Goal: Information Seeking & Learning: Learn about a topic

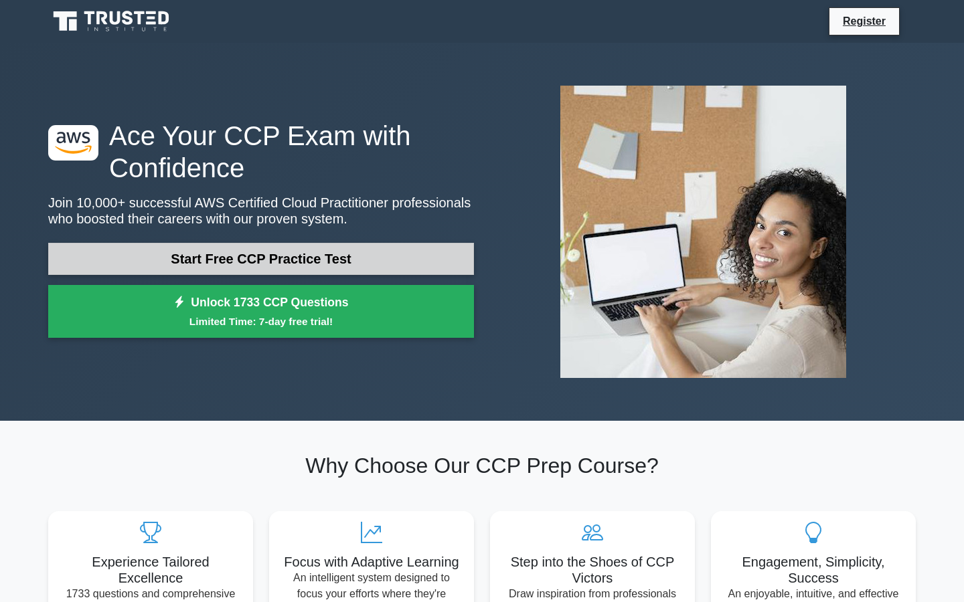
click at [298, 262] on link "Start Free CCP Practice Test" at bounding box center [261, 259] width 426 height 32
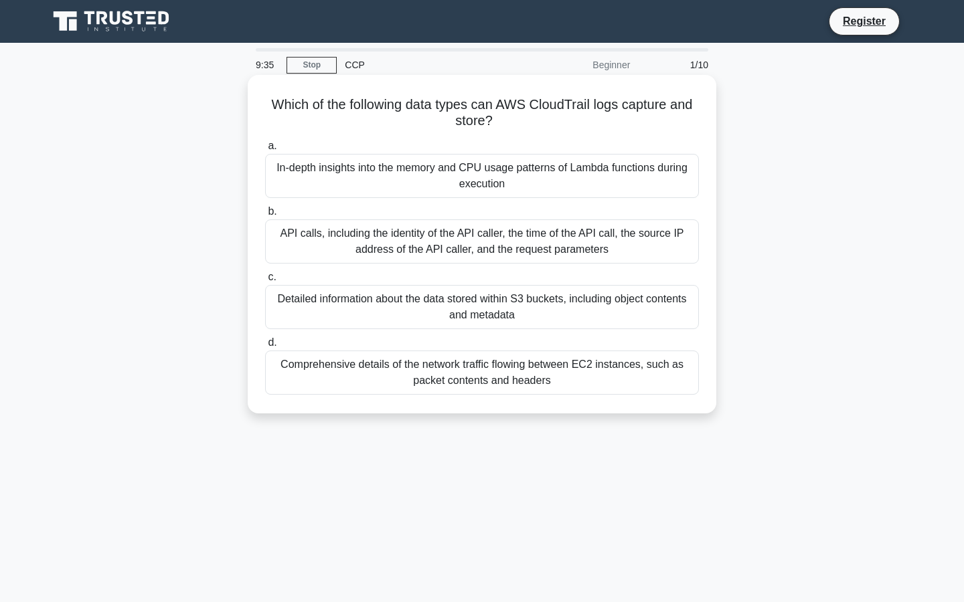
click at [400, 358] on div "Comprehensive details of the network traffic flowing between EC2 instances, suc…" at bounding box center [482, 373] width 434 height 44
click at [265, 347] on input "d. Comprehensive details of the network traffic flowing between EC2 instances, …" at bounding box center [265, 343] width 0 height 9
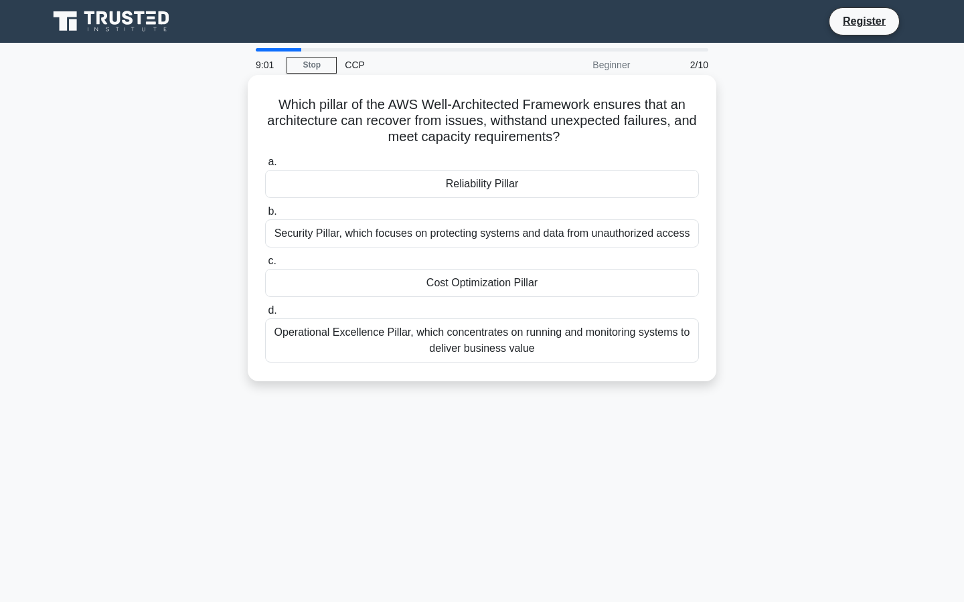
click at [473, 228] on div "Security Pillar, which focuses on protecting systems and data from unauthorized…" at bounding box center [482, 234] width 434 height 28
click at [265, 216] on input "b. Security Pillar, which focuses on protecting systems and data from unauthori…" at bounding box center [265, 211] width 0 height 9
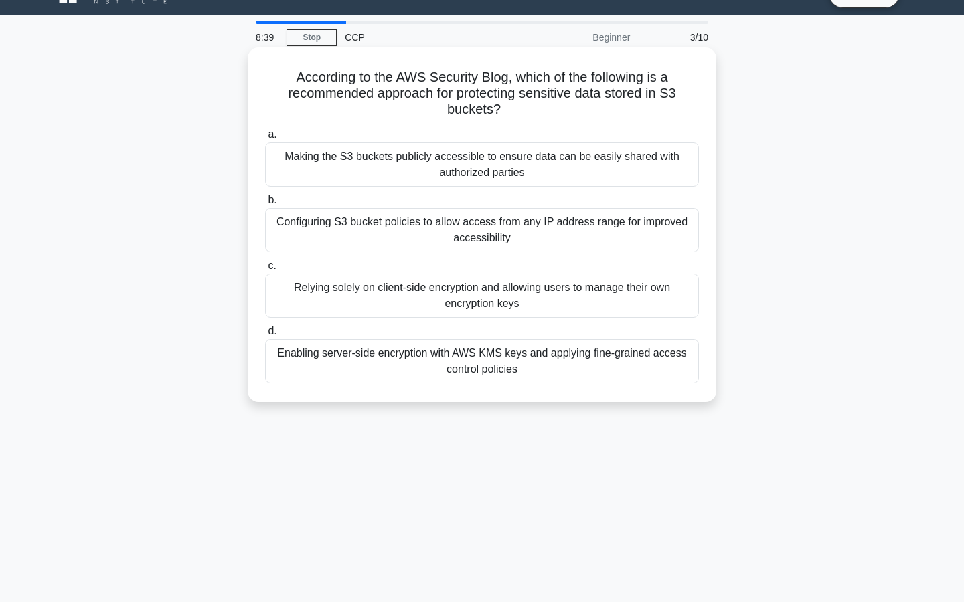
scroll to position [32, 0]
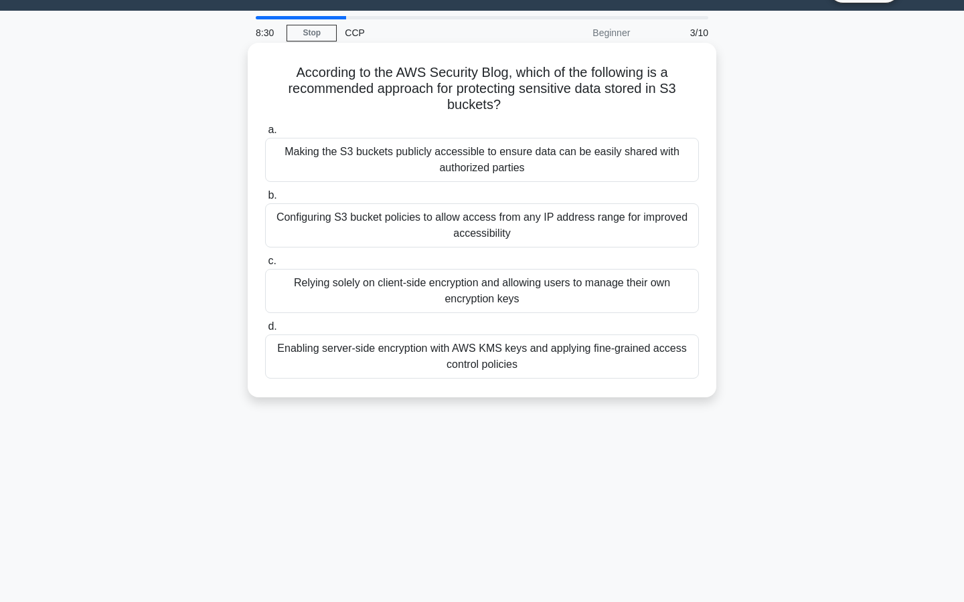
click at [418, 230] on div "Configuring S3 bucket policies to allow access from any IP address range for im…" at bounding box center [482, 225] width 434 height 44
click at [265, 200] on input "b. Configuring S3 bucket policies to allow access from any IP address range for…" at bounding box center [265, 195] width 0 height 9
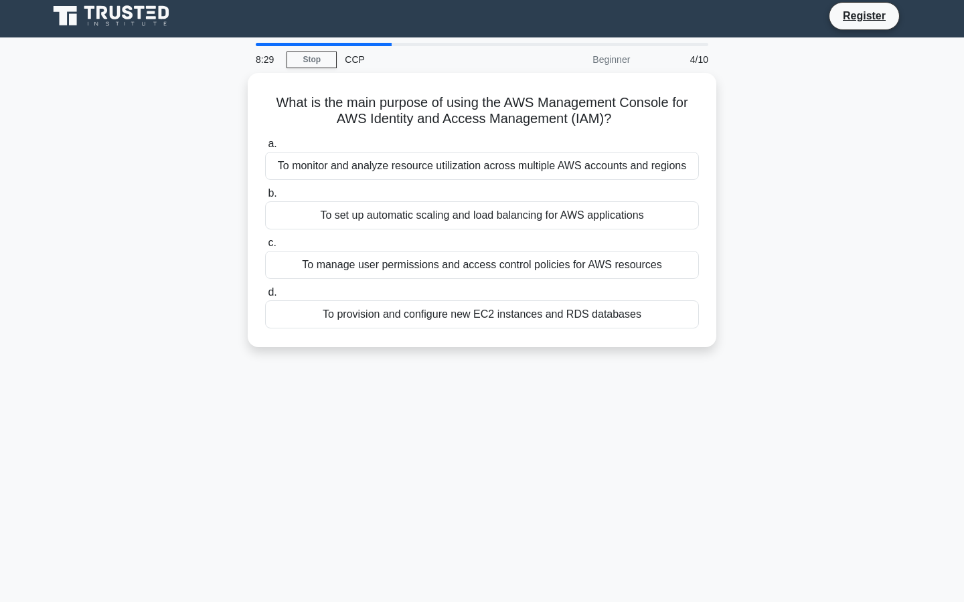
scroll to position [0, 0]
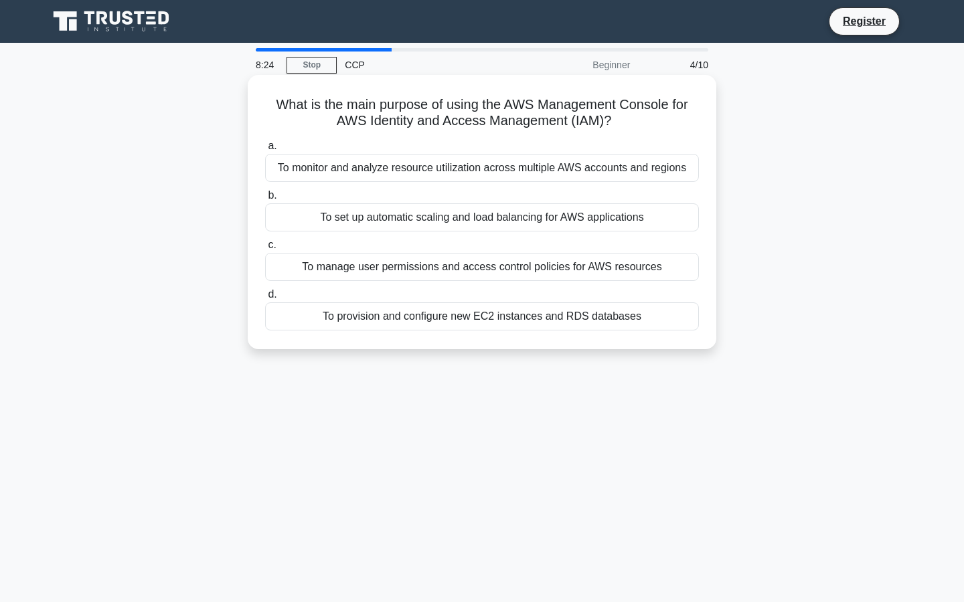
click at [320, 199] on label "b. To set up automatic scaling and load balancing for AWS applications" at bounding box center [482, 209] width 434 height 44
click at [265, 199] on input "b. To set up automatic scaling and load balancing for AWS applications" at bounding box center [265, 195] width 0 height 9
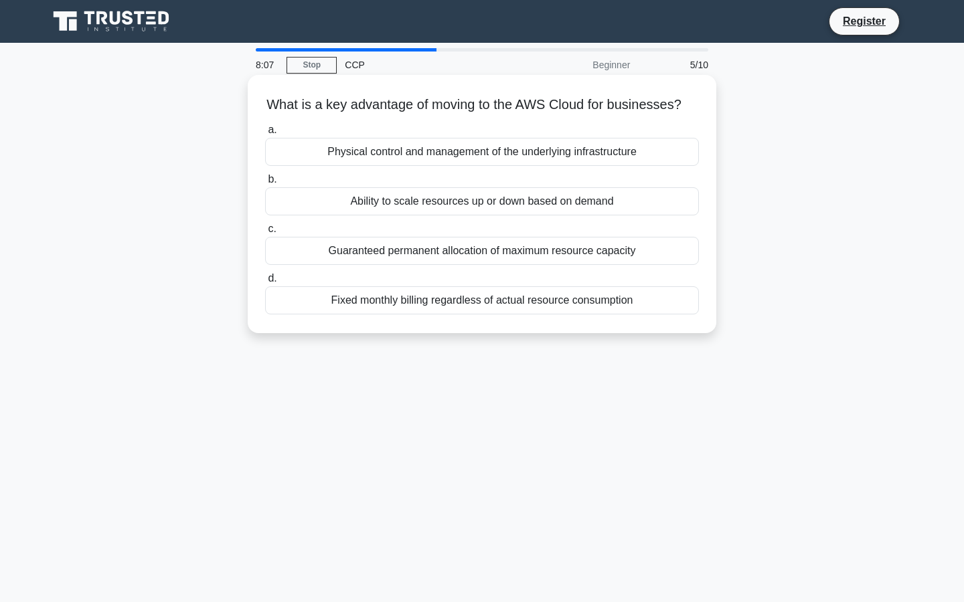
click at [472, 207] on div "Ability to scale resources up or down based on demand" at bounding box center [482, 201] width 434 height 28
click at [265, 184] on input "b. Ability to scale resources up or down based on demand" at bounding box center [265, 179] width 0 height 9
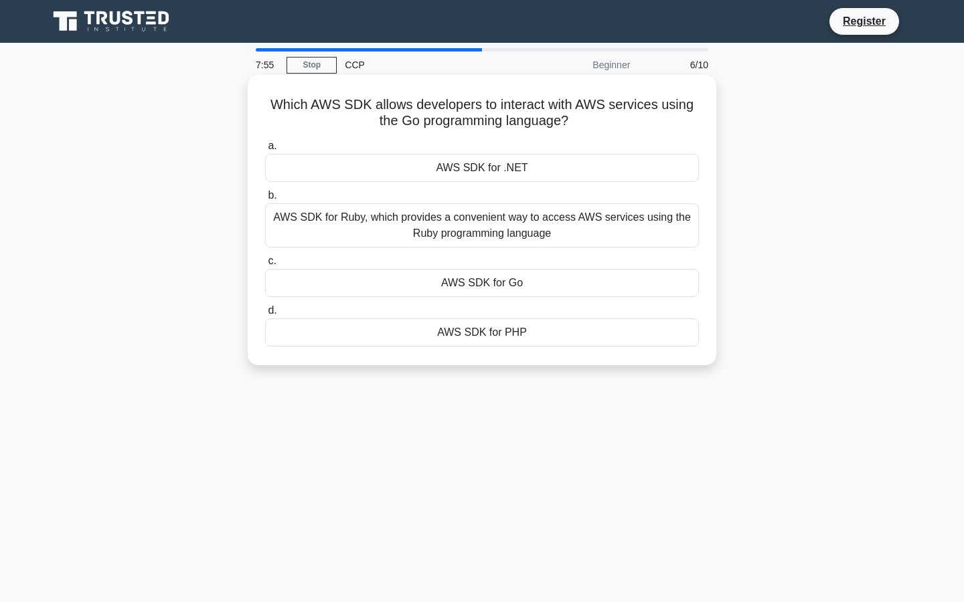
click at [482, 275] on div "AWS SDK for Go" at bounding box center [482, 283] width 434 height 28
click at [265, 266] on input "c. AWS SDK for Go" at bounding box center [265, 261] width 0 height 9
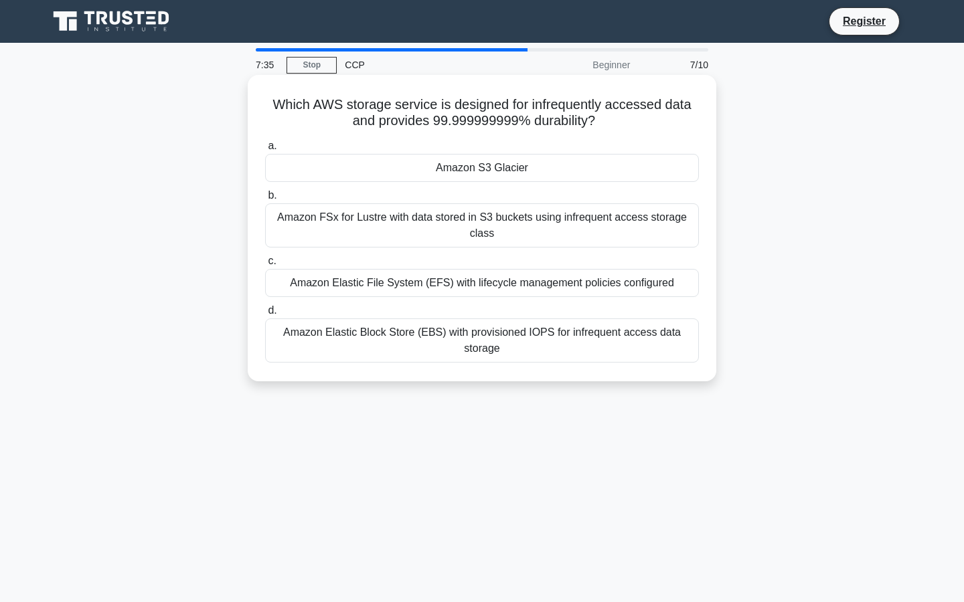
click at [497, 177] on div "Amazon S3 Glacier" at bounding box center [482, 168] width 434 height 28
click at [265, 151] on input "a. Amazon S3 Glacier" at bounding box center [265, 146] width 0 height 9
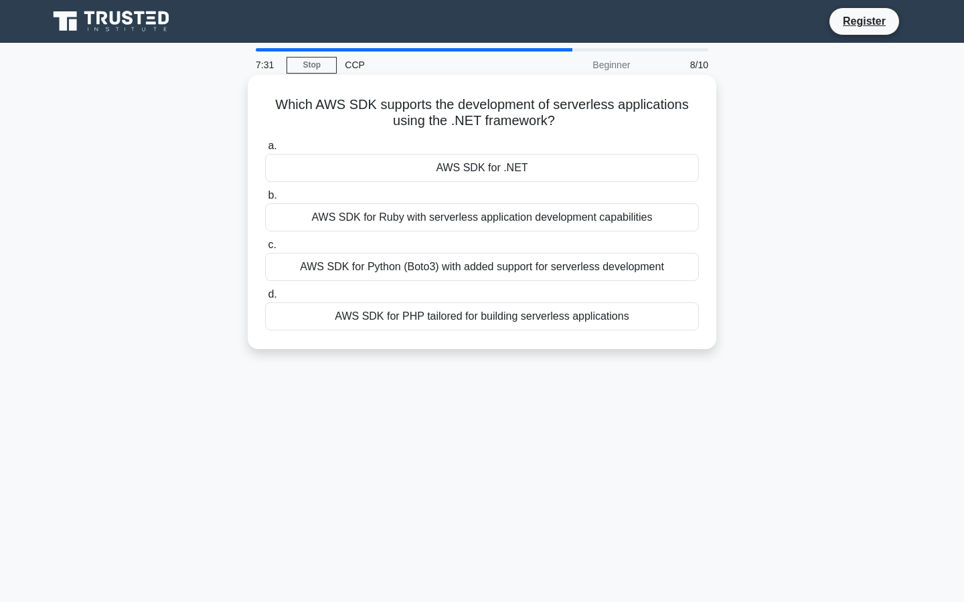
click at [467, 167] on div "AWS SDK for .NET" at bounding box center [482, 168] width 434 height 28
click at [265, 151] on input "a. AWS SDK for .NET" at bounding box center [265, 146] width 0 height 9
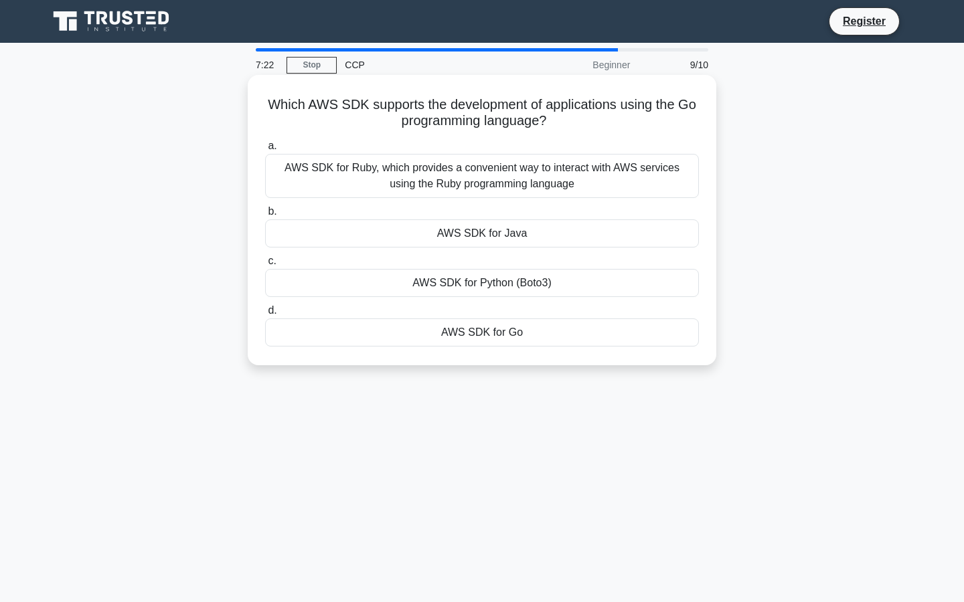
click at [474, 331] on div "AWS SDK for Go" at bounding box center [482, 333] width 434 height 28
click at [265, 315] on input "d. AWS SDK for Go" at bounding box center [265, 311] width 0 height 9
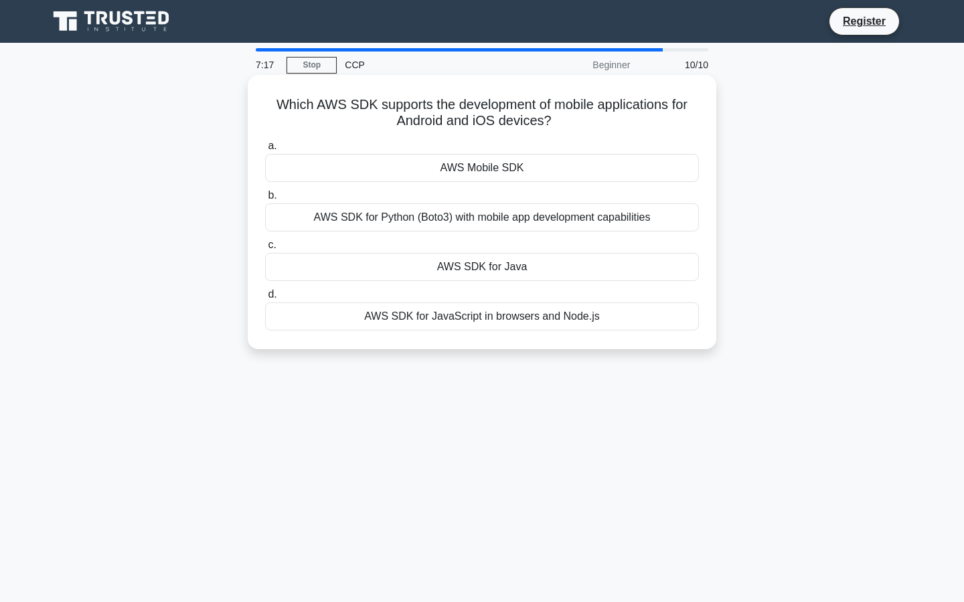
click at [485, 167] on div "AWS Mobile SDK" at bounding box center [482, 168] width 434 height 28
click at [265, 151] on input "a. AWS Mobile SDK" at bounding box center [265, 146] width 0 height 9
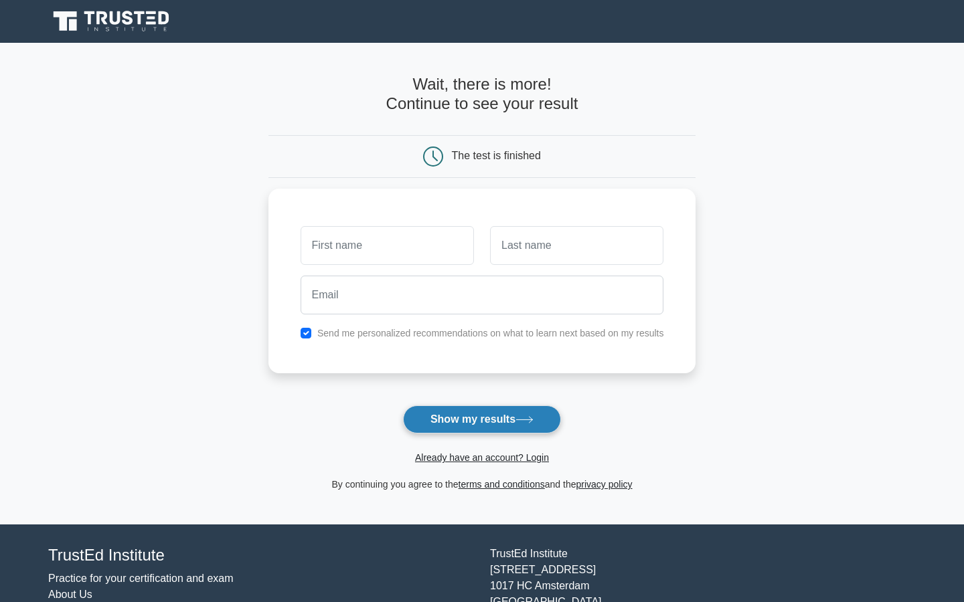
click at [481, 422] on button "Show my results" at bounding box center [482, 420] width 158 height 28
